Goal: Transaction & Acquisition: Purchase product/service

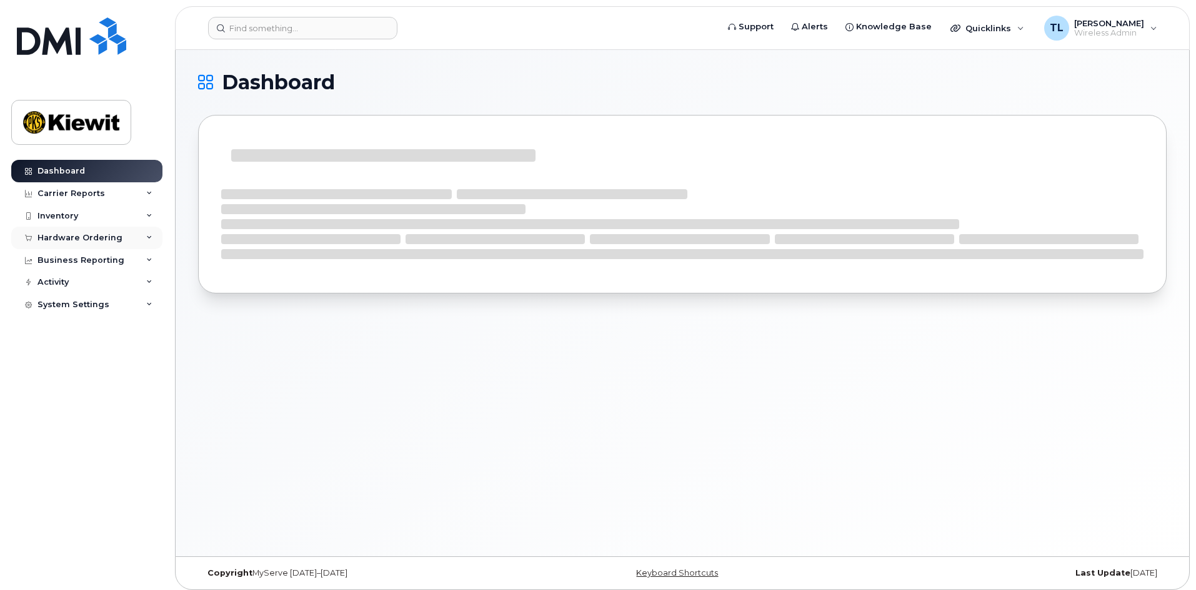
click at [94, 237] on div "Hardware Ordering" at bounding box center [79, 238] width 85 height 10
click at [68, 260] on div "Overview" at bounding box center [63, 260] width 41 height 11
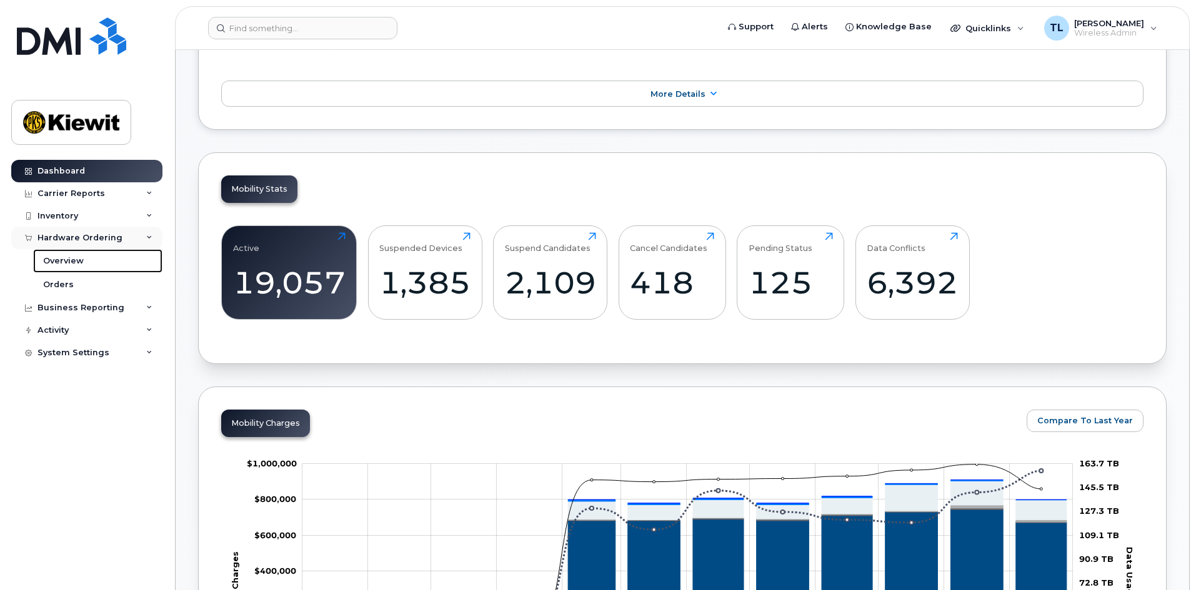
scroll to position [312, 0]
click at [97, 216] on div "Inventory" at bounding box center [86, 216] width 151 height 22
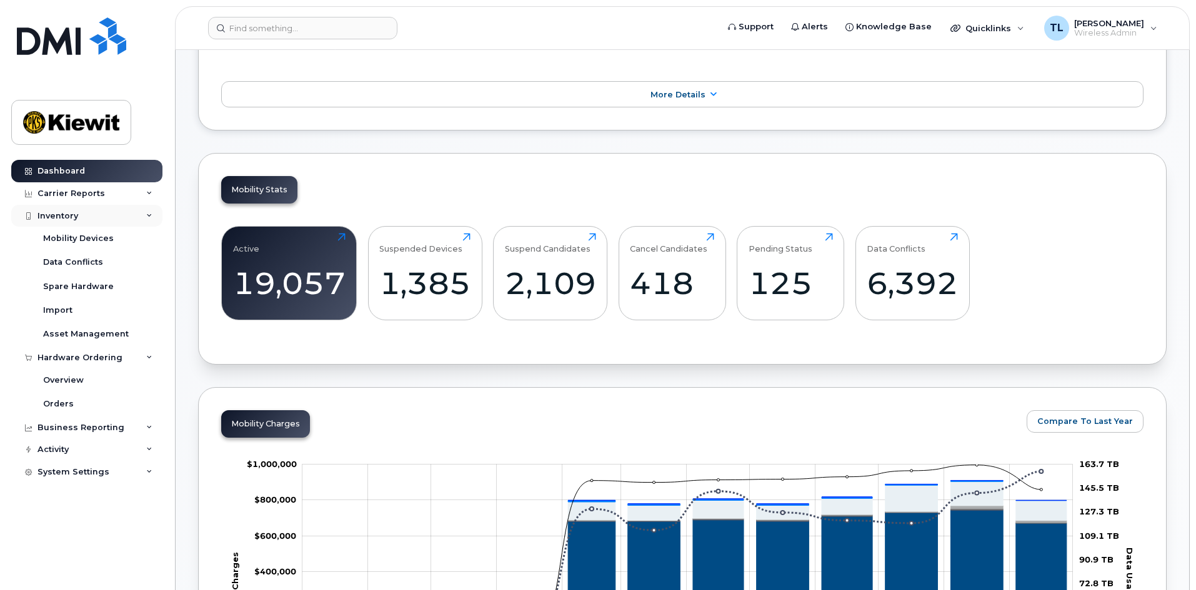
click at [98, 215] on div "Inventory" at bounding box center [86, 216] width 151 height 22
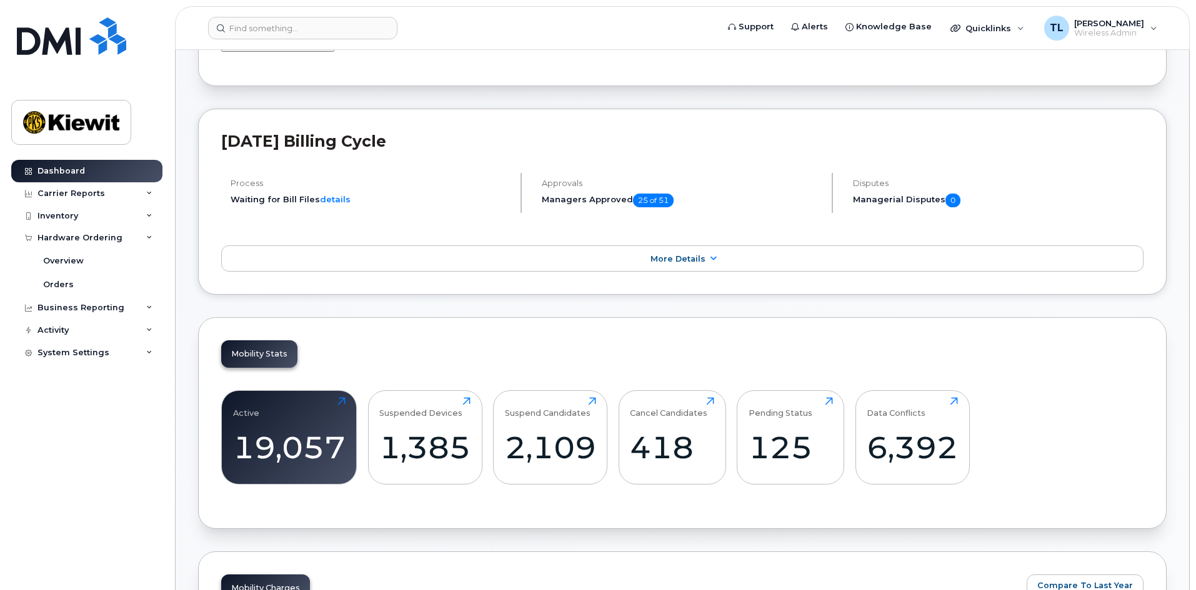
scroll to position [0, 0]
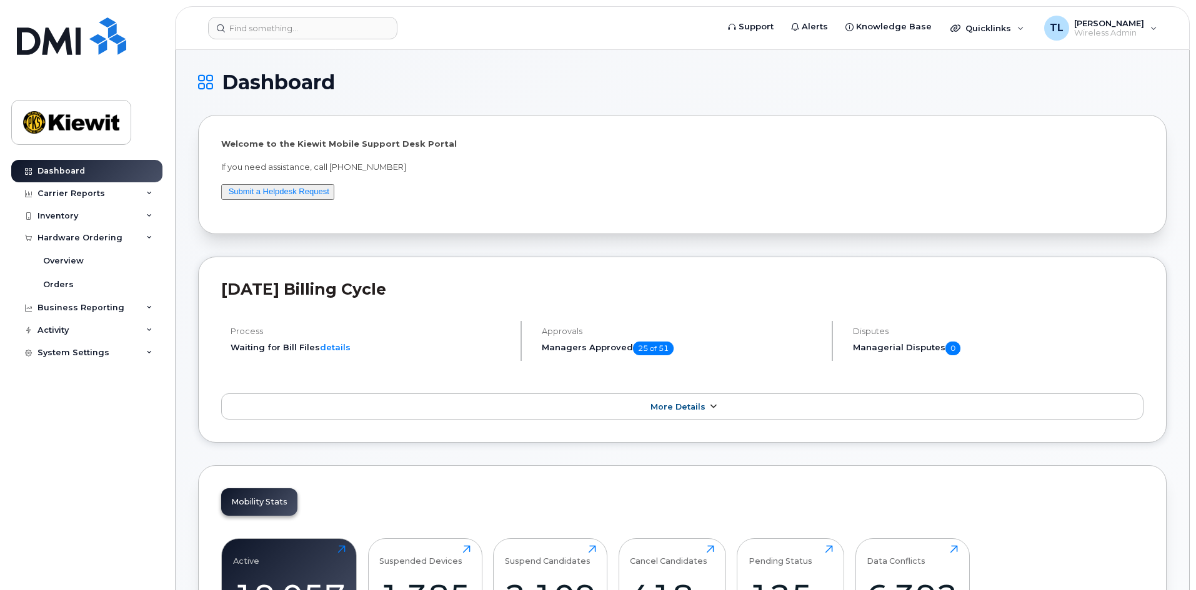
click at [665, 411] on span "More Details" at bounding box center [677, 406] width 55 height 9
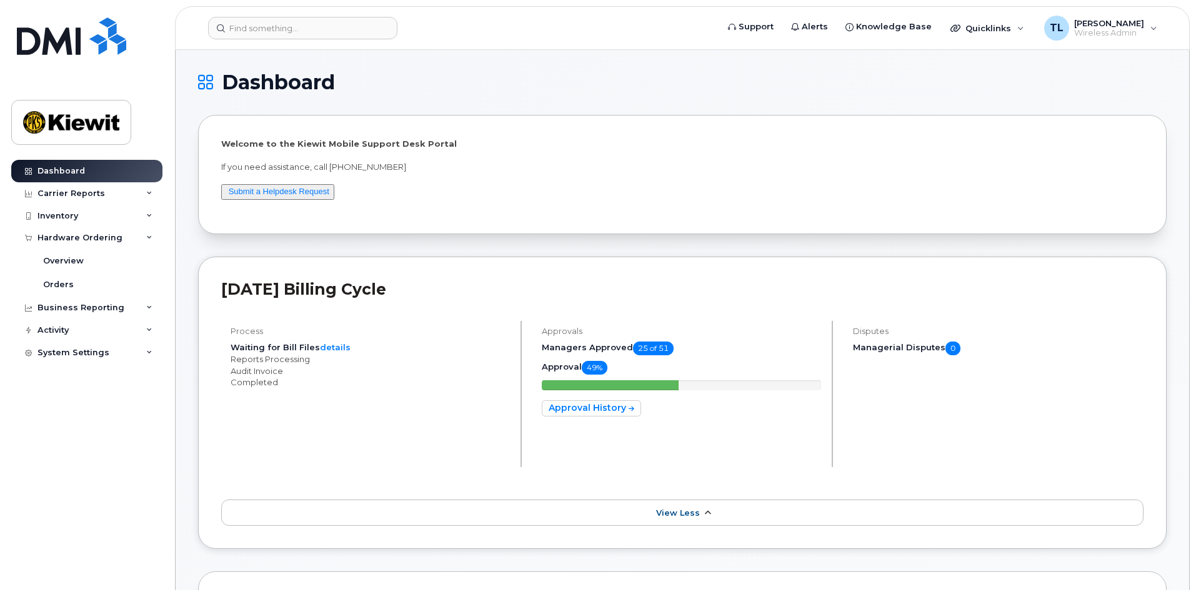
click at [702, 517] on icon at bounding box center [707, 513] width 10 height 8
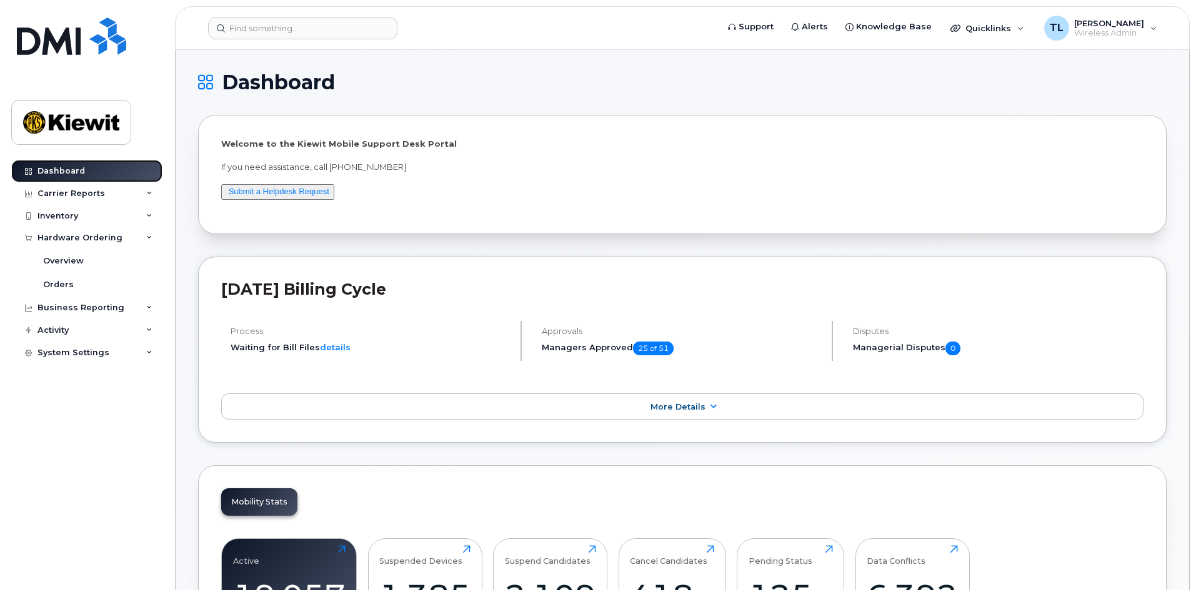
click at [82, 175] on div "Dashboard" at bounding box center [60, 171] width 47 height 10
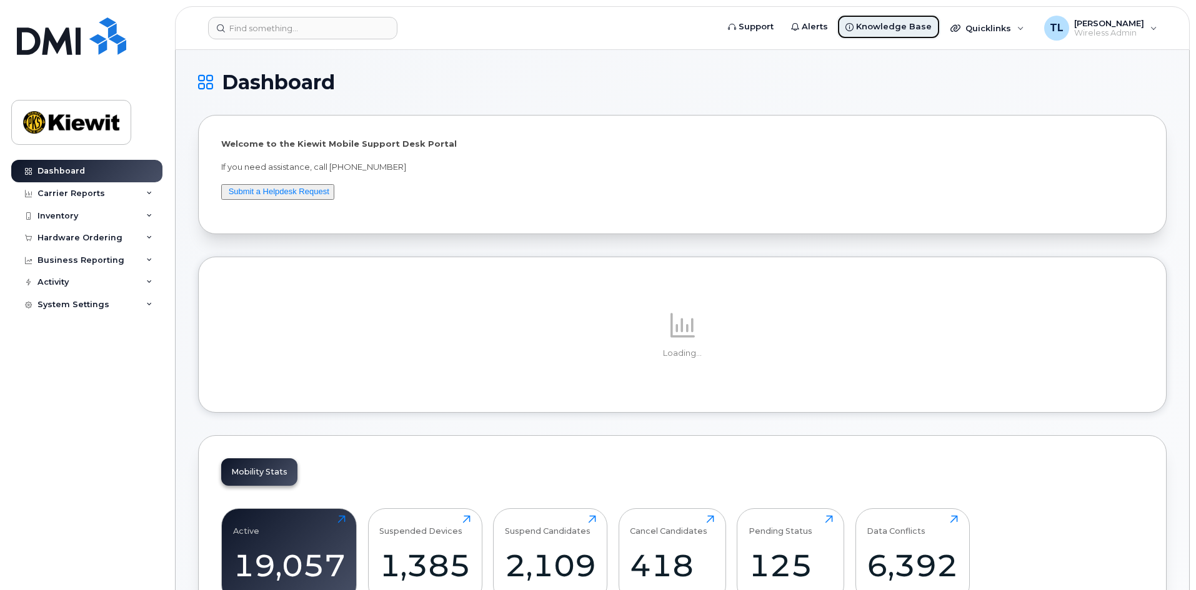
click at [898, 27] on span "Knowledge Base" at bounding box center [894, 27] width 76 height 12
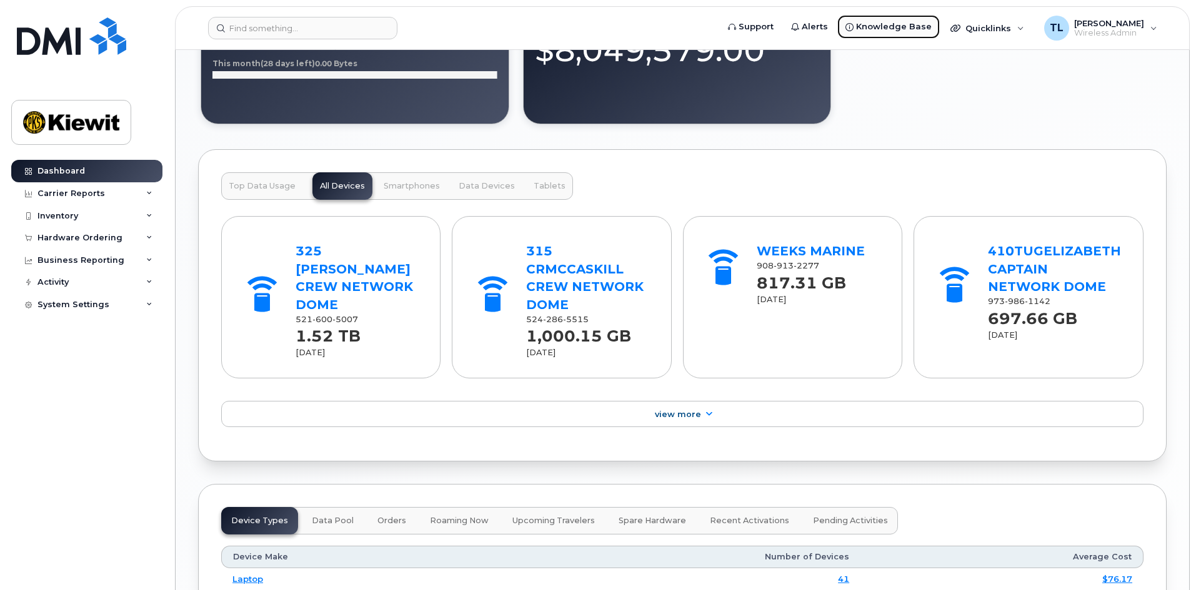
scroll to position [1187, 0]
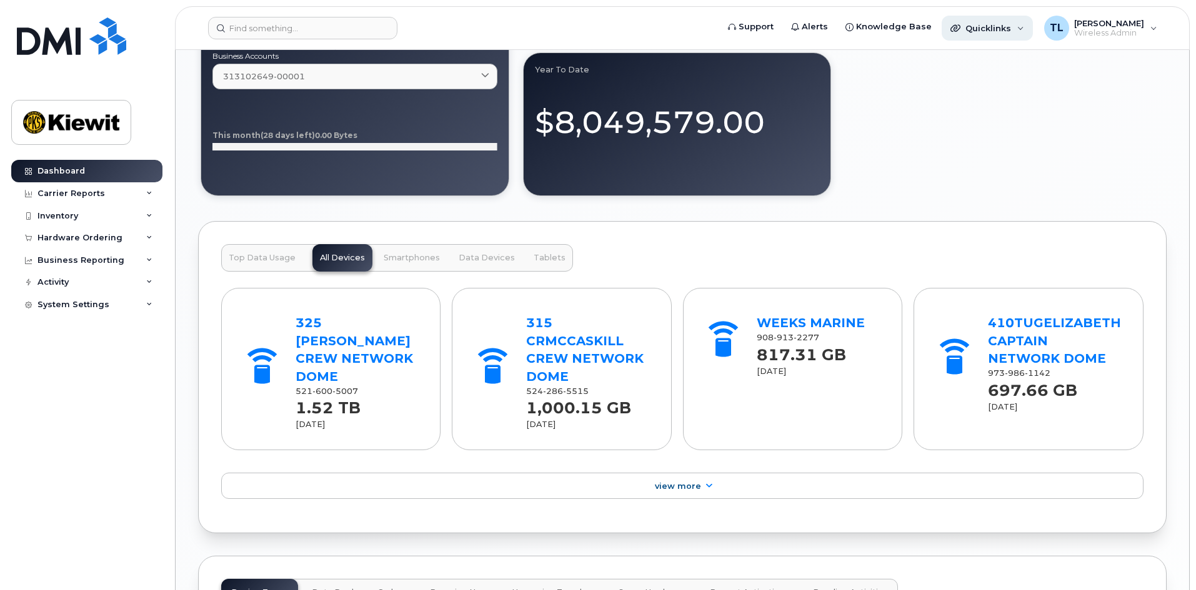
click at [1014, 22] on div "Quicklinks" at bounding box center [986, 28] width 91 height 25
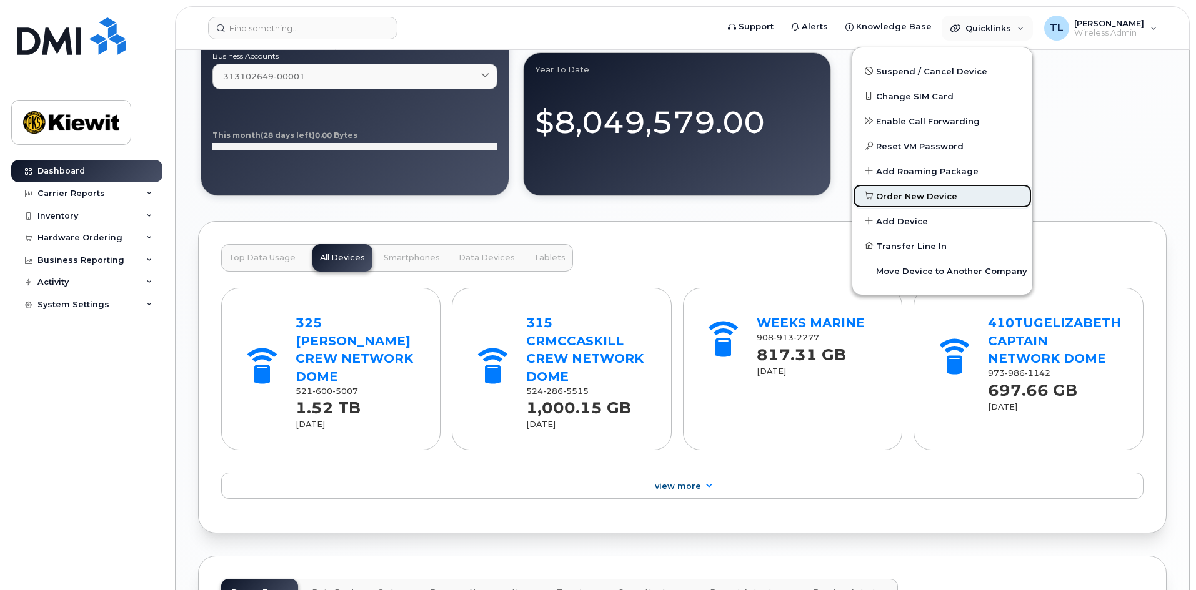
click at [915, 197] on span "Order New Device" at bounding box center [916, 197] width 81 height 12
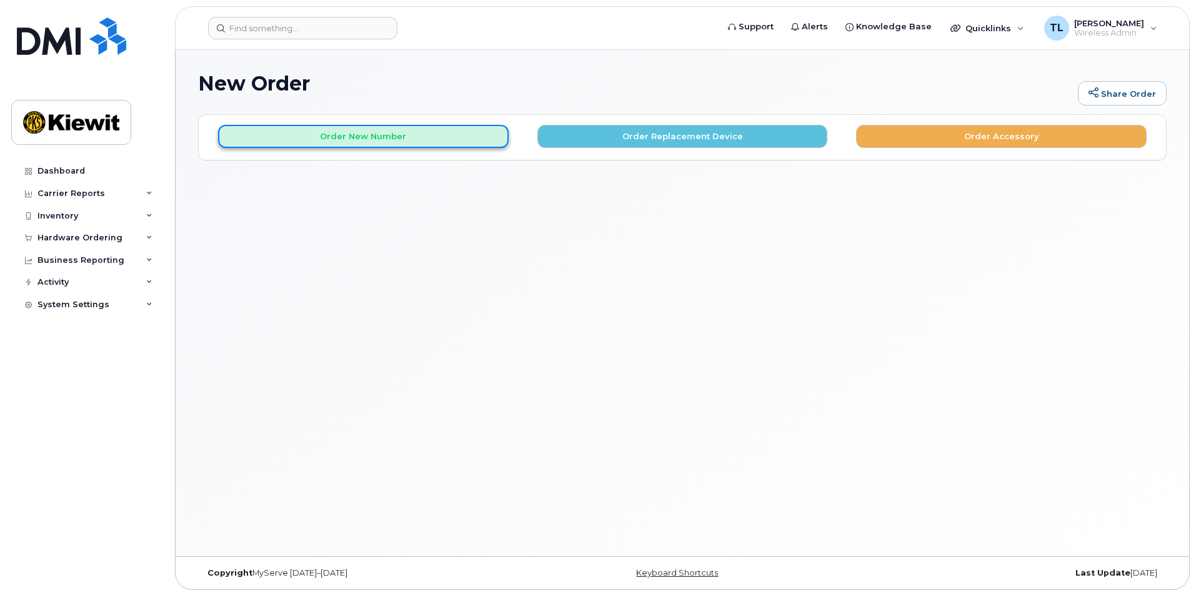
click at [355, 140] on button "Order New Number" at bounding box center [363, 136] width 290 height 23
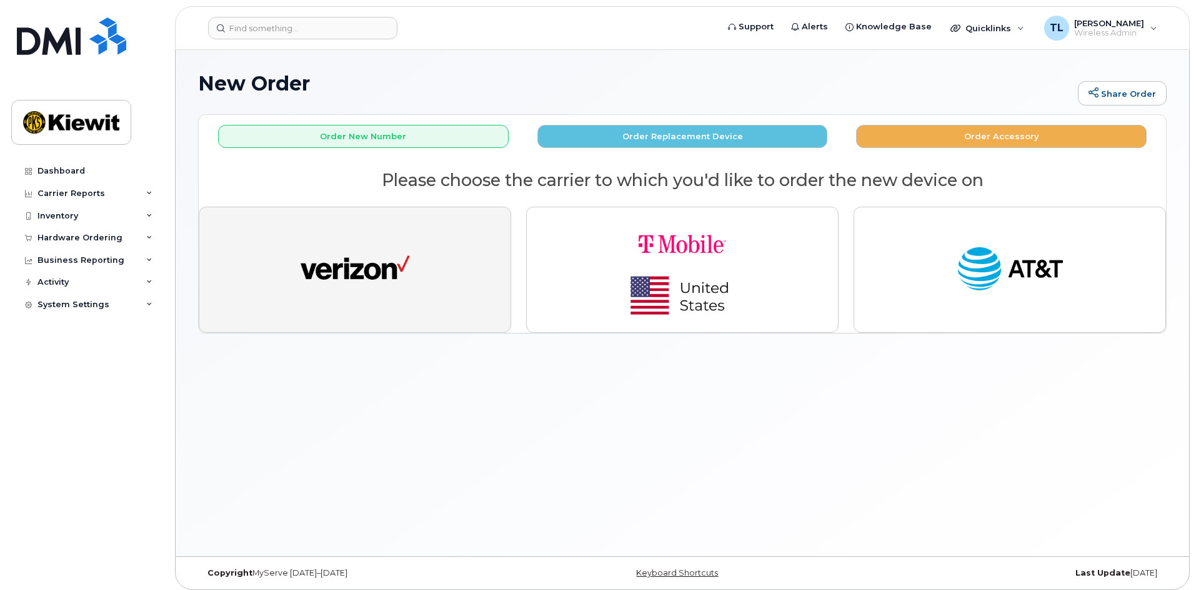
click at [370, 235] on button "button" at bounding box center [355, 270] width 312 height 126
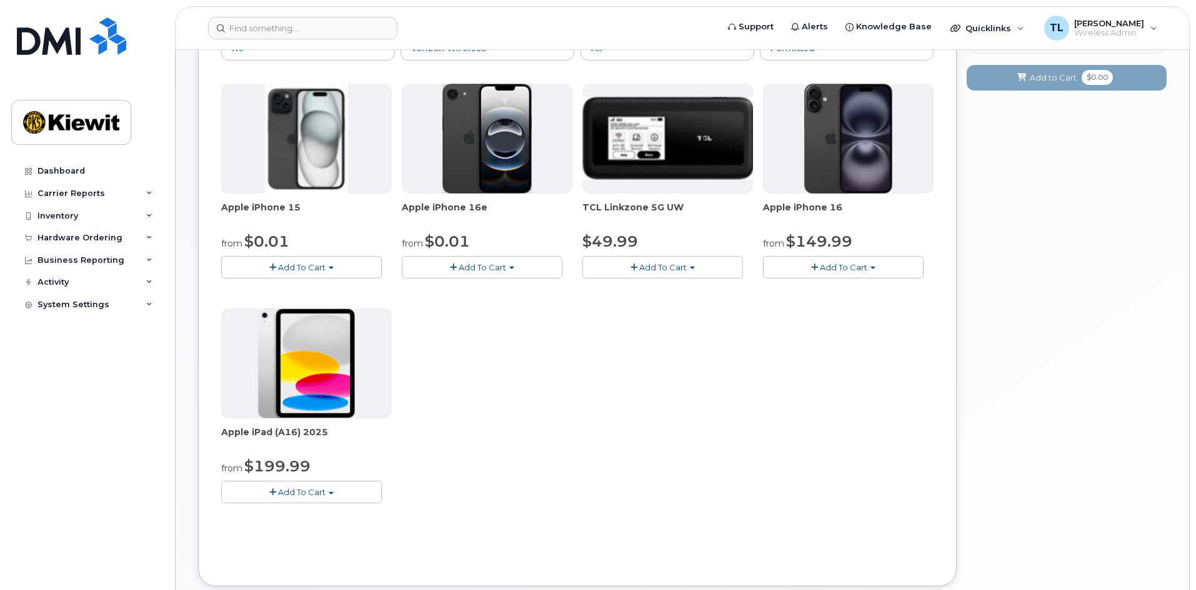
scroll to position [112, 0]
